Goal: Information Seeking & Learning: Find specific page/section

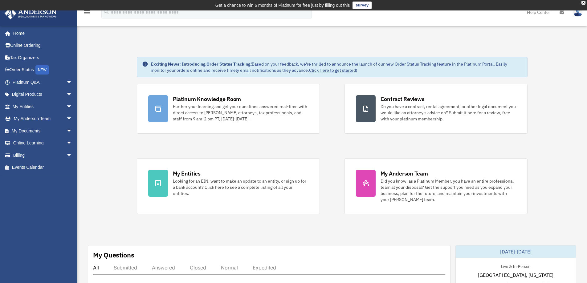
click at [576, 14] on img at bounding box center [578, 12] width 9 height 9
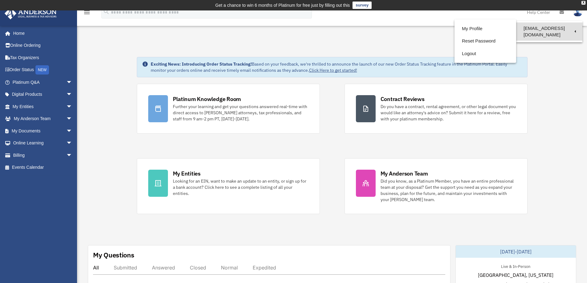
click at [553, 30] on link "[EMAIL_ADDRESS][DOMAIN_NAME]" at bounding box center [549, 32] width 66 height 18
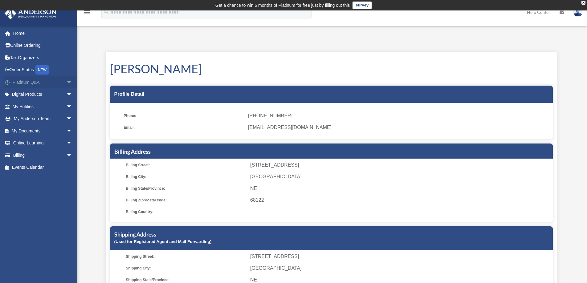
click at [32, 83] on link "Platinum Q&A arrow_drop_down" at bounding box center [42, 82] width 77 height 12
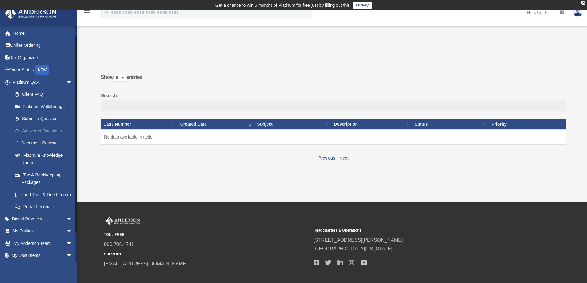
scroll to position [45, 0]
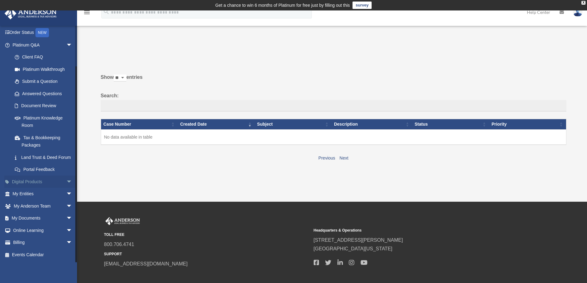
click at [50, 180] on link "Digital Products arrow_drop_down" at bounding box center [42, 182] width 77 height 12
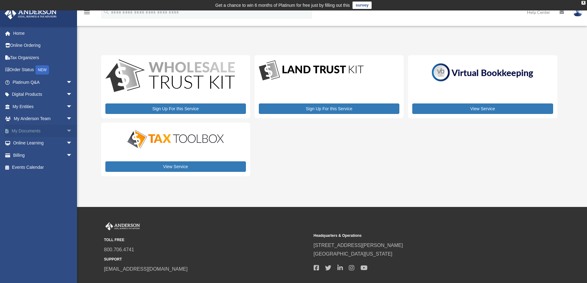
click at [25, 130] on link "My Documents arrow_drop_down" at bounding box center [42, 131] width 77 height 12
click at [66, 129] on span "arrow_drop_down" at bounding box center [72, 131] width 12 height 13
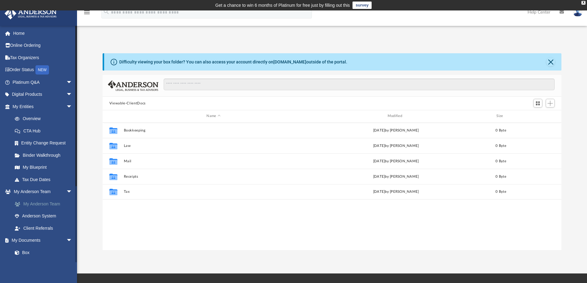
scroll to position [136, 455]
click at [25, 252] on link "Box" at bounding box center [45, 253] width 73 height 12
click at [25, 253] on link "Box" at bounding box center [45, 253] width 73 height 12
click at [38, 167] on link "My Blueprint" at bounding box center [45, 168] width 73 height 12
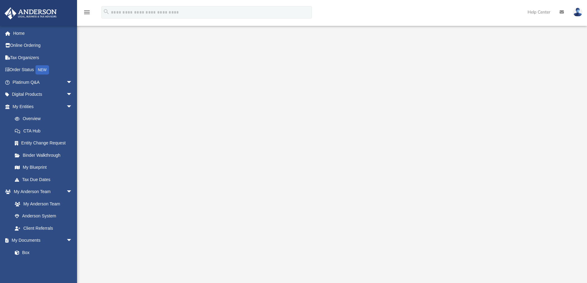
scroll to position [31, 0]
click at [23, 252] on link "Box" at bounding box center [45, 253] width 73 height 12
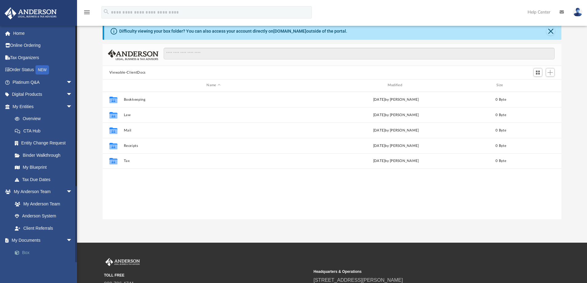
scroll to position [136, 455]
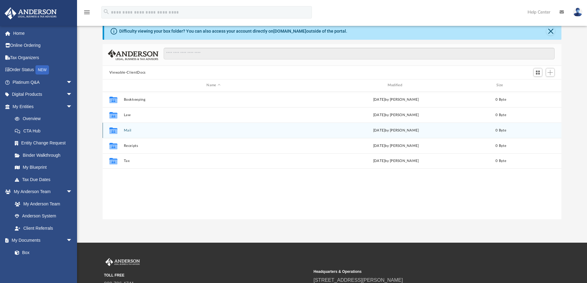
click at [134, 134] on div "Collaborated Folder Mail Sat Aug 23 2025 by Charles Rogler 0 Byte" at bounding box center [332, 130] width 459 height 15
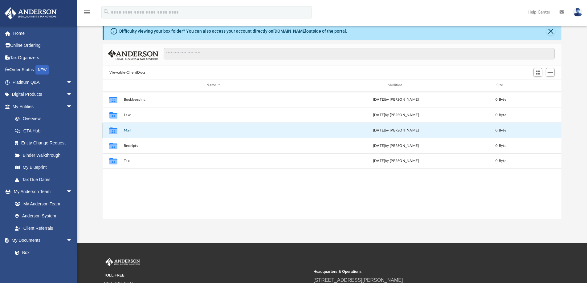
click at [118, 132] on icon "Collaborated Folder" at bounding box center [114, 130] width 10 height 10
click at [115, 131] on icon "grid" at bounding box center [113, 131] width 8 height 5
click at [16, 58] on link "Tax Organizers" at bounding box center [42, 57] width 77 height 12
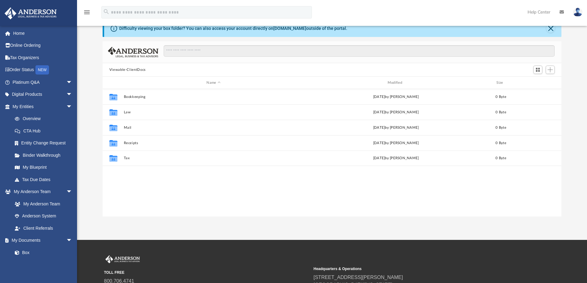
scroll to position [31, 0]
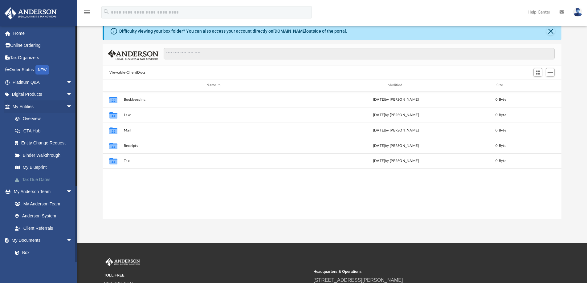
click at [32, 179] on link "Tax Due Dates" at bounding box center [45, 180] width 73 height 12
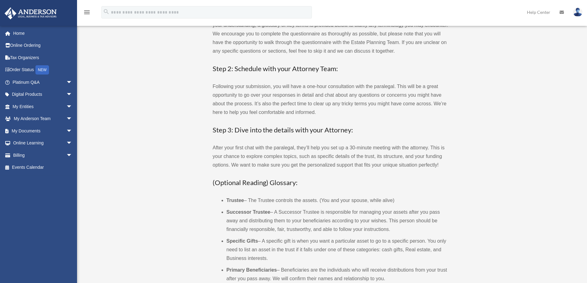
scroll to position [185, 0]
